Goal: Obtain resource: Obtain resource

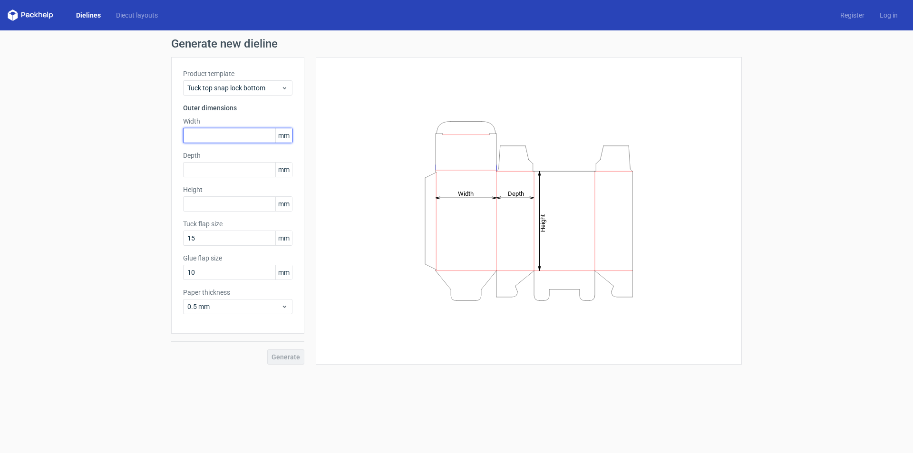
click at [219, 134] on input "text" at bounding box center [237, 135] width 109 height 15
type input "36"
click at [197, 174] on input "text" at bounding box center [237, 169] width 109 height 15
type input "36"
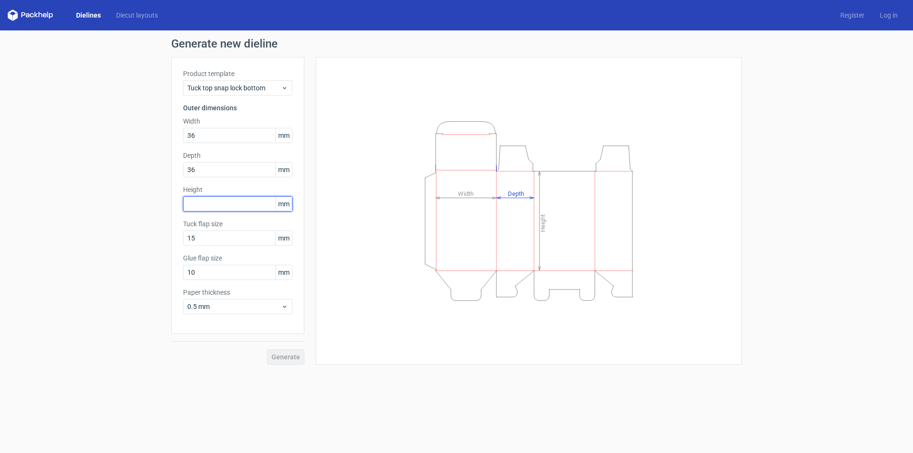
click at [212, 203] on input "text" at bounding box center [237, 203] width 109 height 15
type input "110"
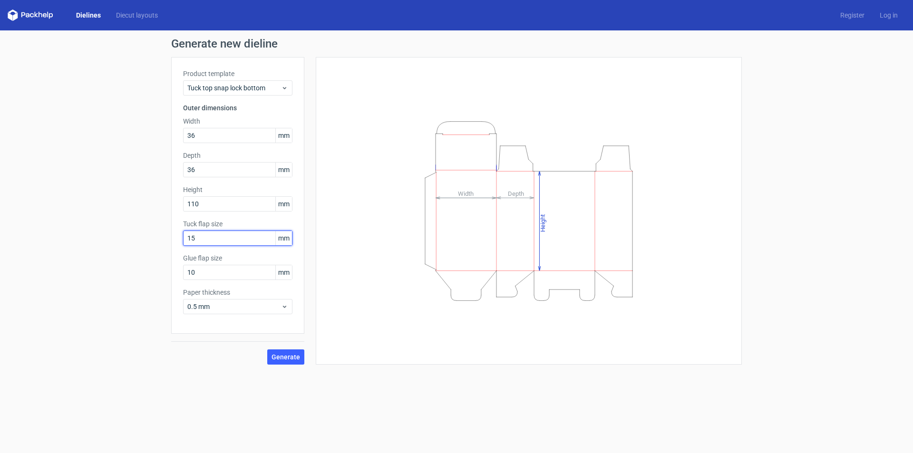
click at [226, 242] on input "15" at bounding box center [237, 238] width 109 height 15
click at [201, 268] on input "10" at bounding box center [237, 272] width 109 height 15
click at [208, 239] on input "15" at bounding box center [237, 238] width 109 height 15
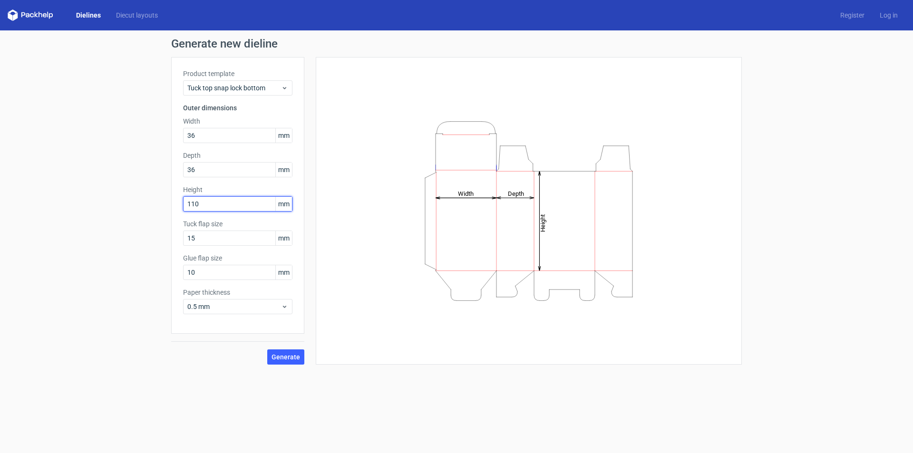
click at [208, 200] on input "110" at bounding box center [237, 203] width 109 height 15
click at [105, 223] on div "Generate new dieline Product template Tuck top snap lock bottom Outer dimension…" at bounding box center [456, 201] width 913 height 342
click at [283, 354] on span "Generate" at bounding box center [286, 357] width 29 height 7
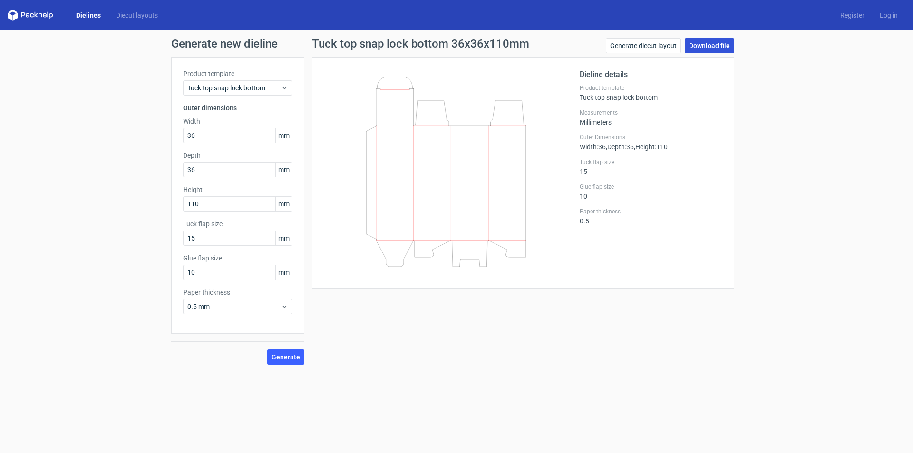
click at [710, 41] on link "Download file" at bounding box center [709, 45] width 49 height 15
click at [43, 111] on div "Generate new dieline Product template Tuck top snap lock bottom Outer dimension…" at bounding box center [456, 201] width 913 height 342
